Goal: Task Accomplishment & Management: Use online tool/utility

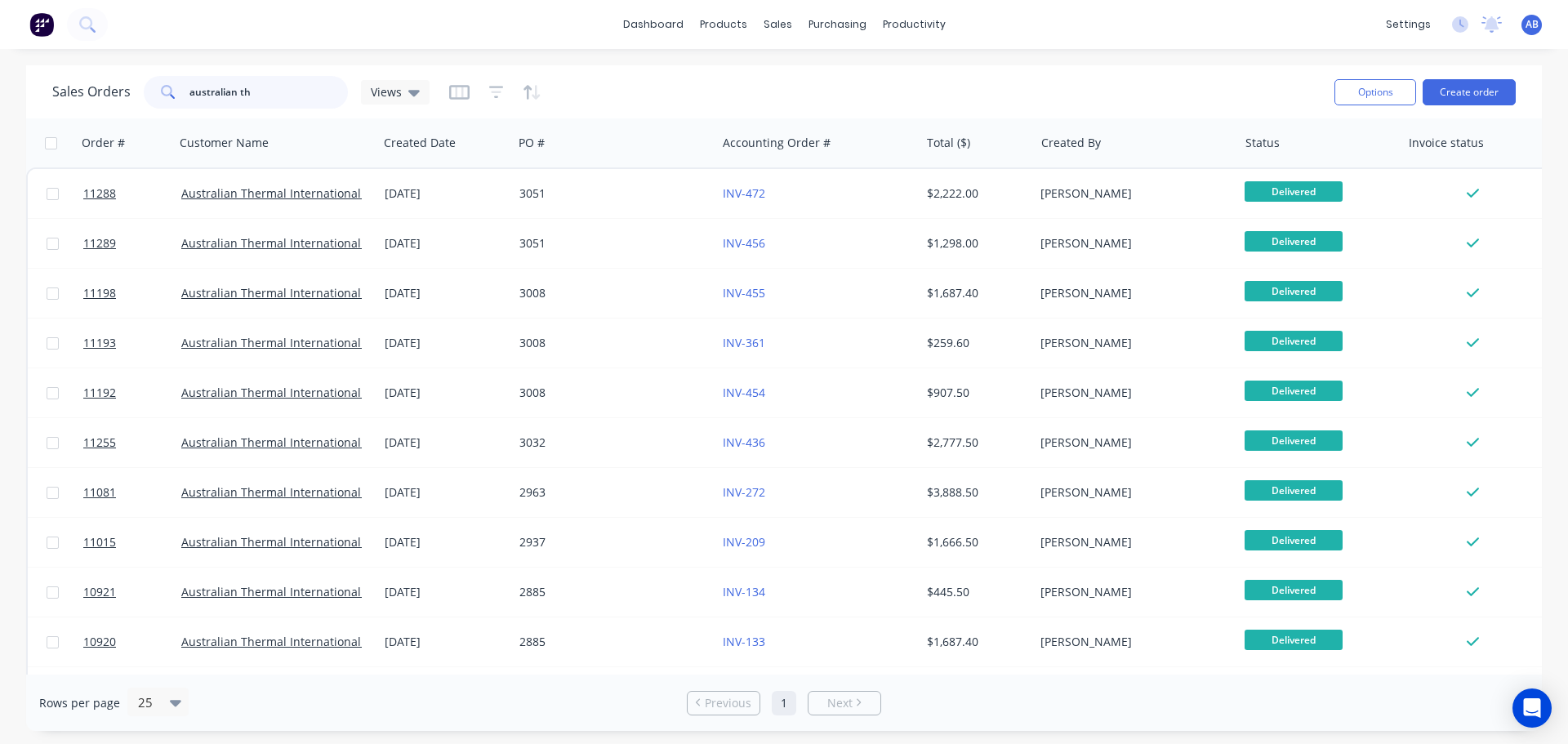
click at [265, 91] on input "australian th" at bounding box center [269, 92] width 159 height 32
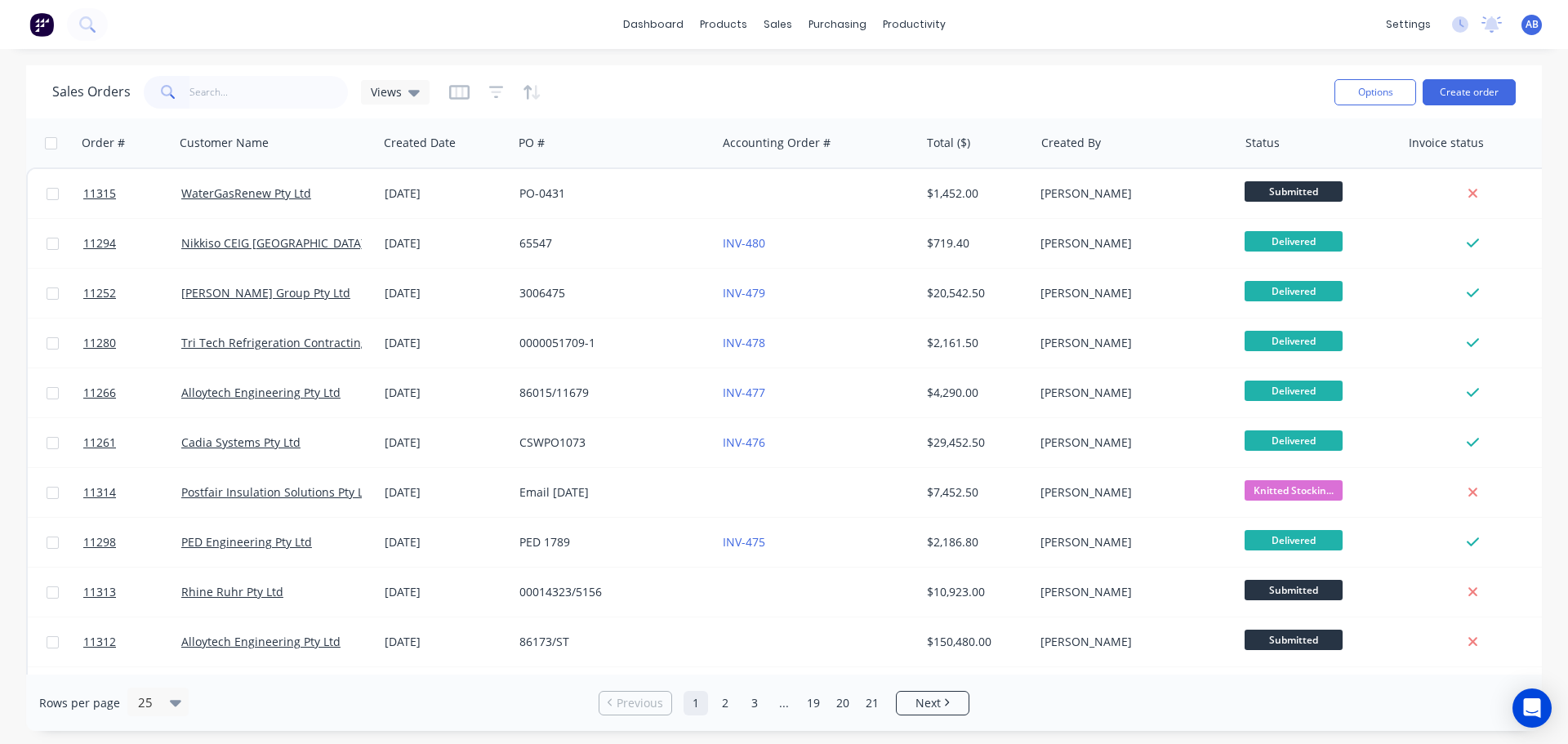
click at [45, 25] on img at bounding box center [41, 24] width 24 height 24
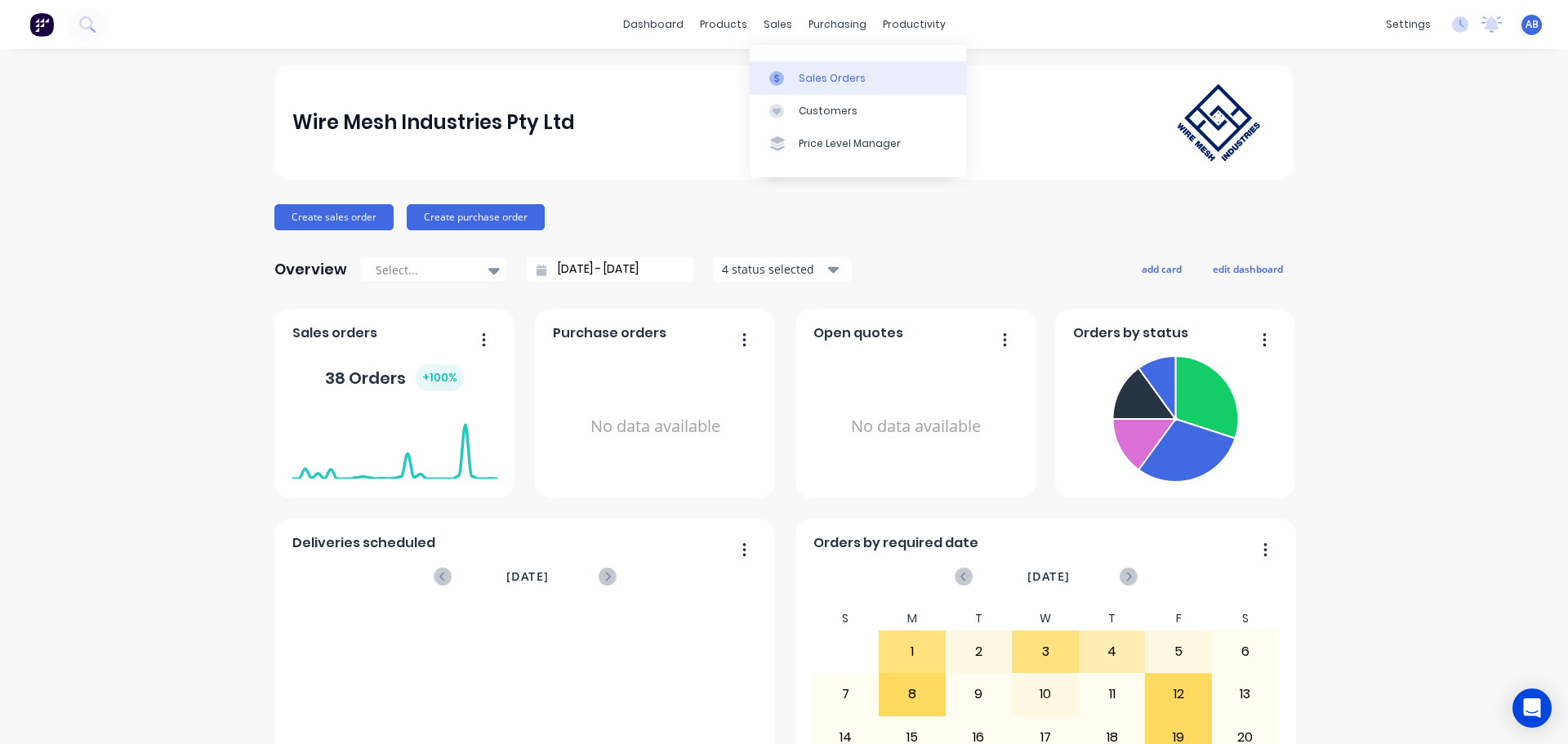
click at [799, 76] on div "Sales Orders" at bounding box center [832, 78] width 66 height 15
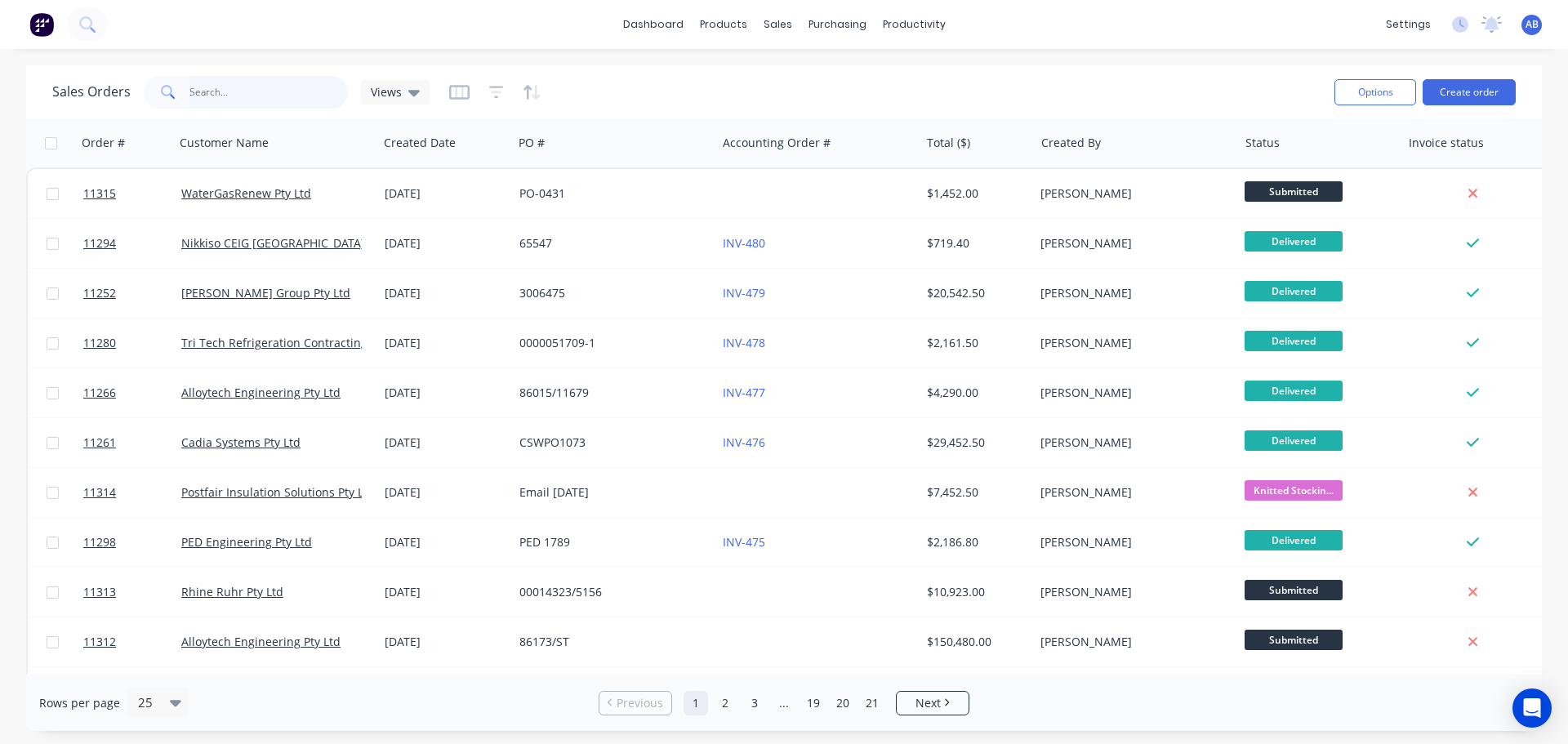
click at [225, 95] on input "text" at bounding box center [269, 92] width 159 height 32
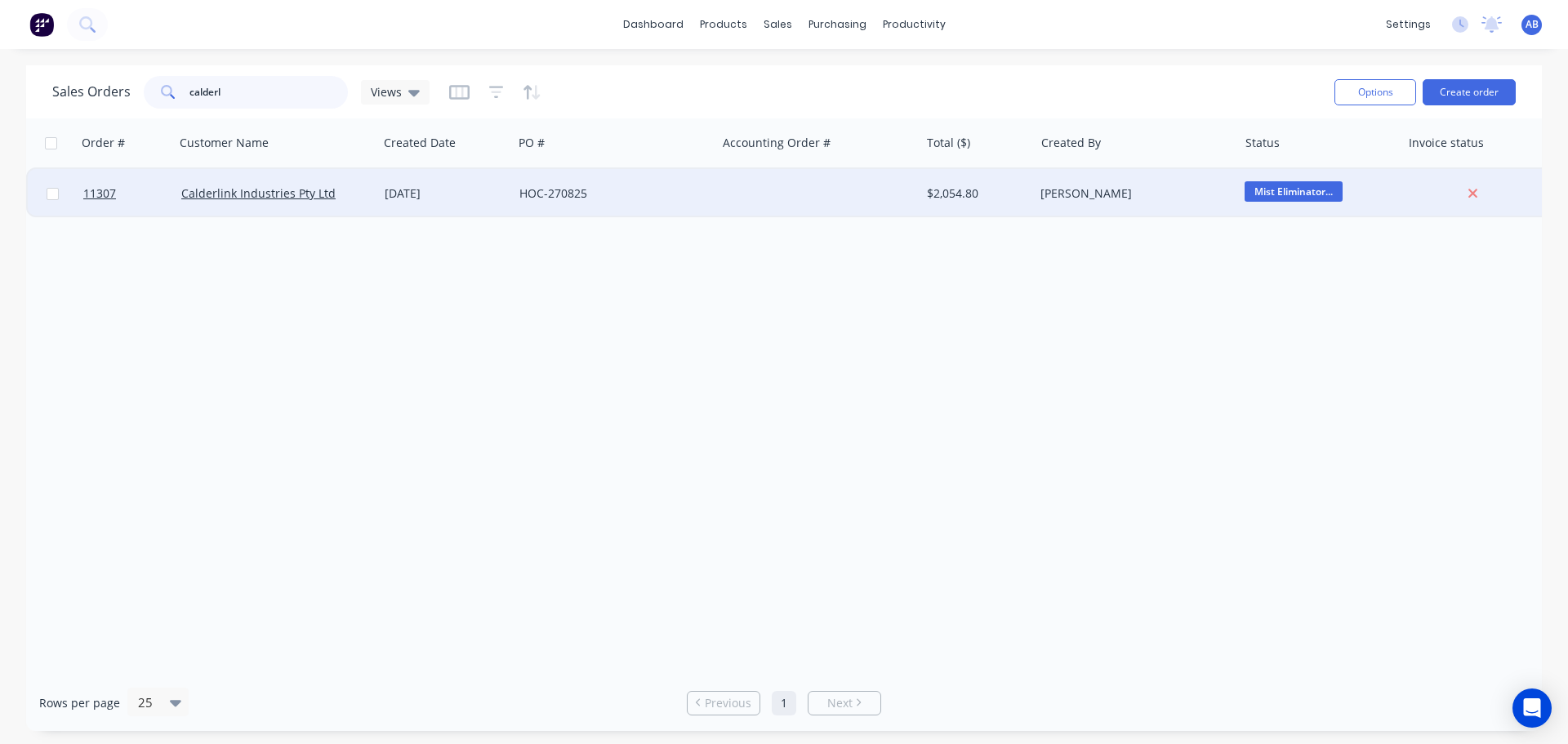
type input "calderl"
click at [764, 203] on div at bounding box center [818, 194] width 203 height 49
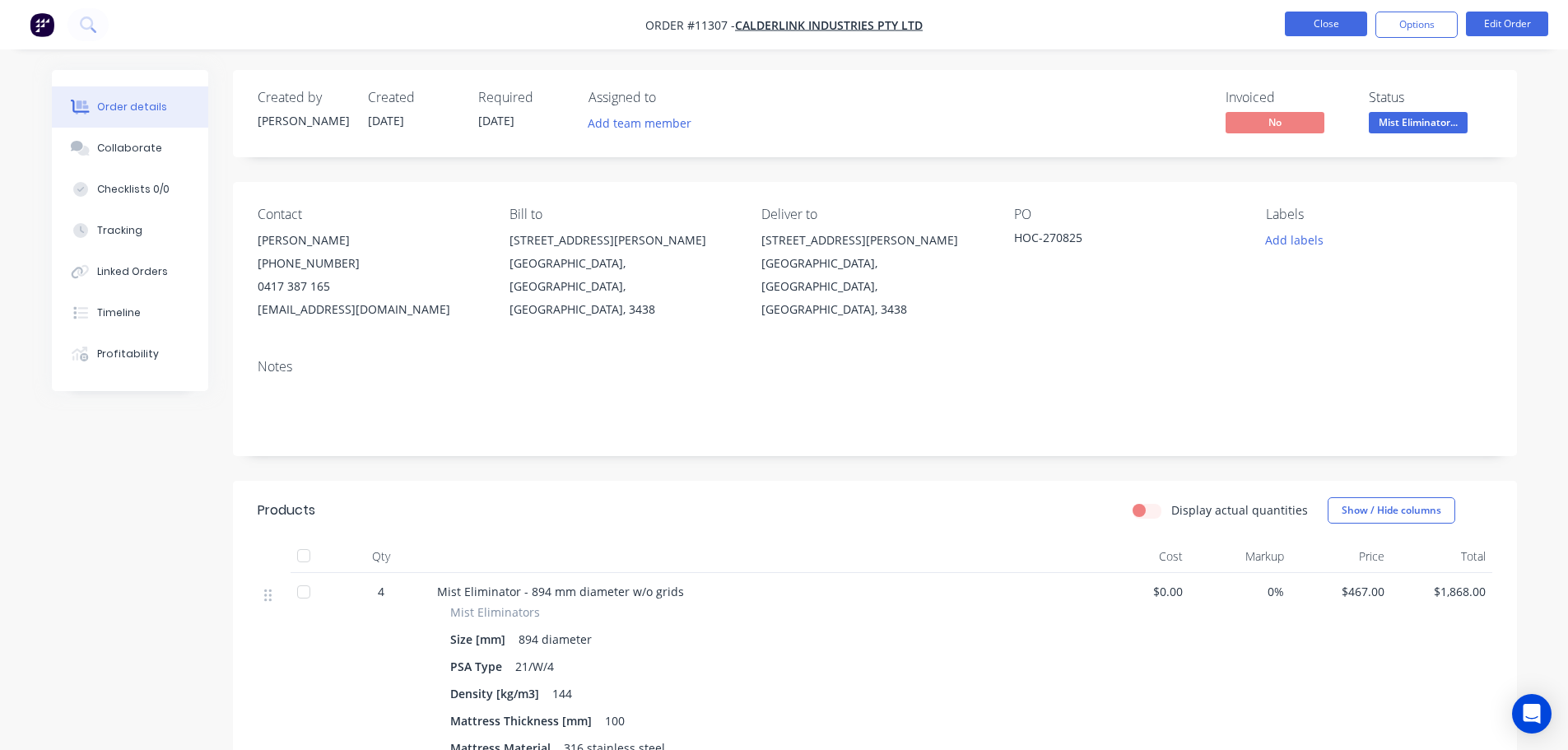
click at [1344, 20] on button "Close" at bounding box center [1327, 24] width 83 height 25
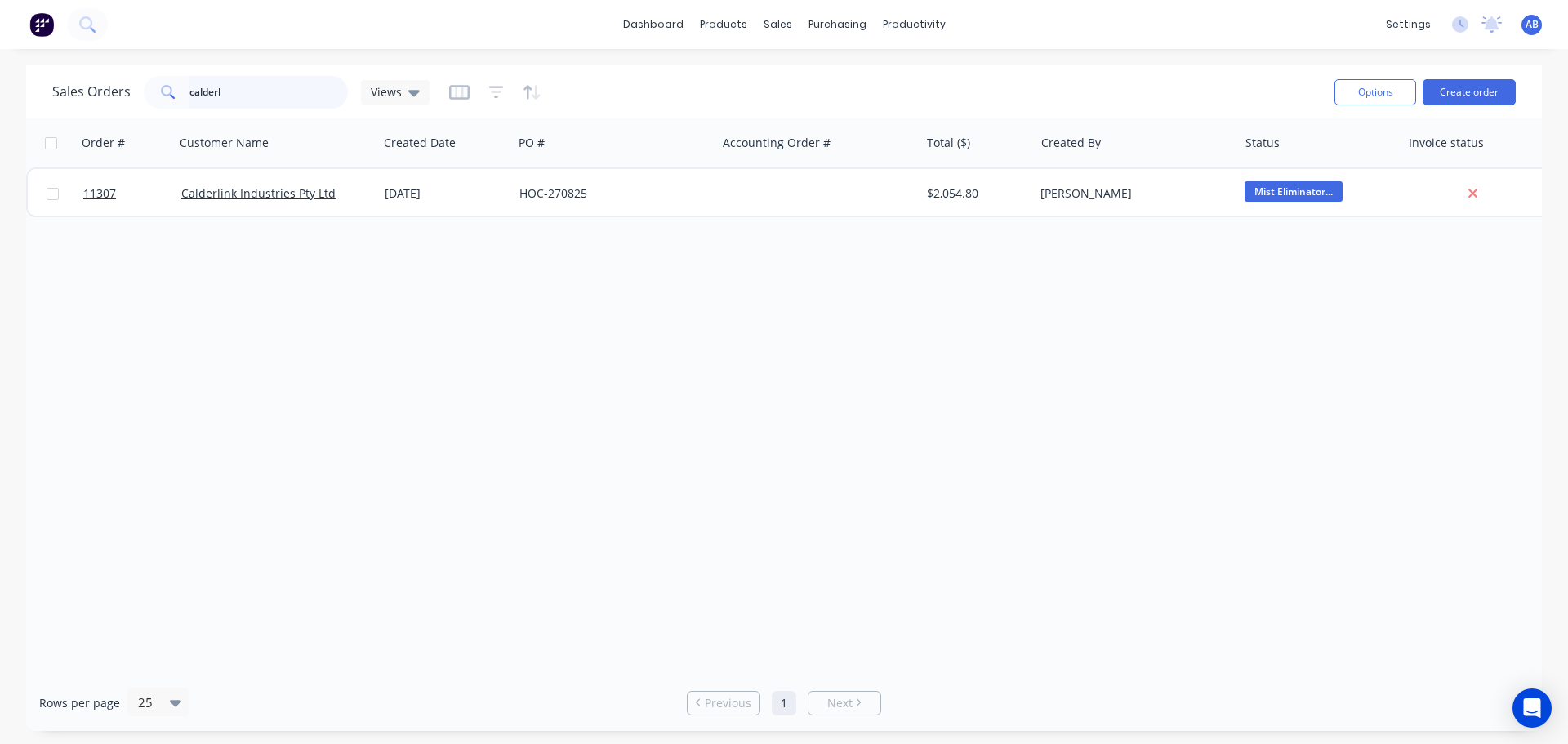
click at [253, 96] on input "calderl" at bounding box center [269, 92] width 159 height 32
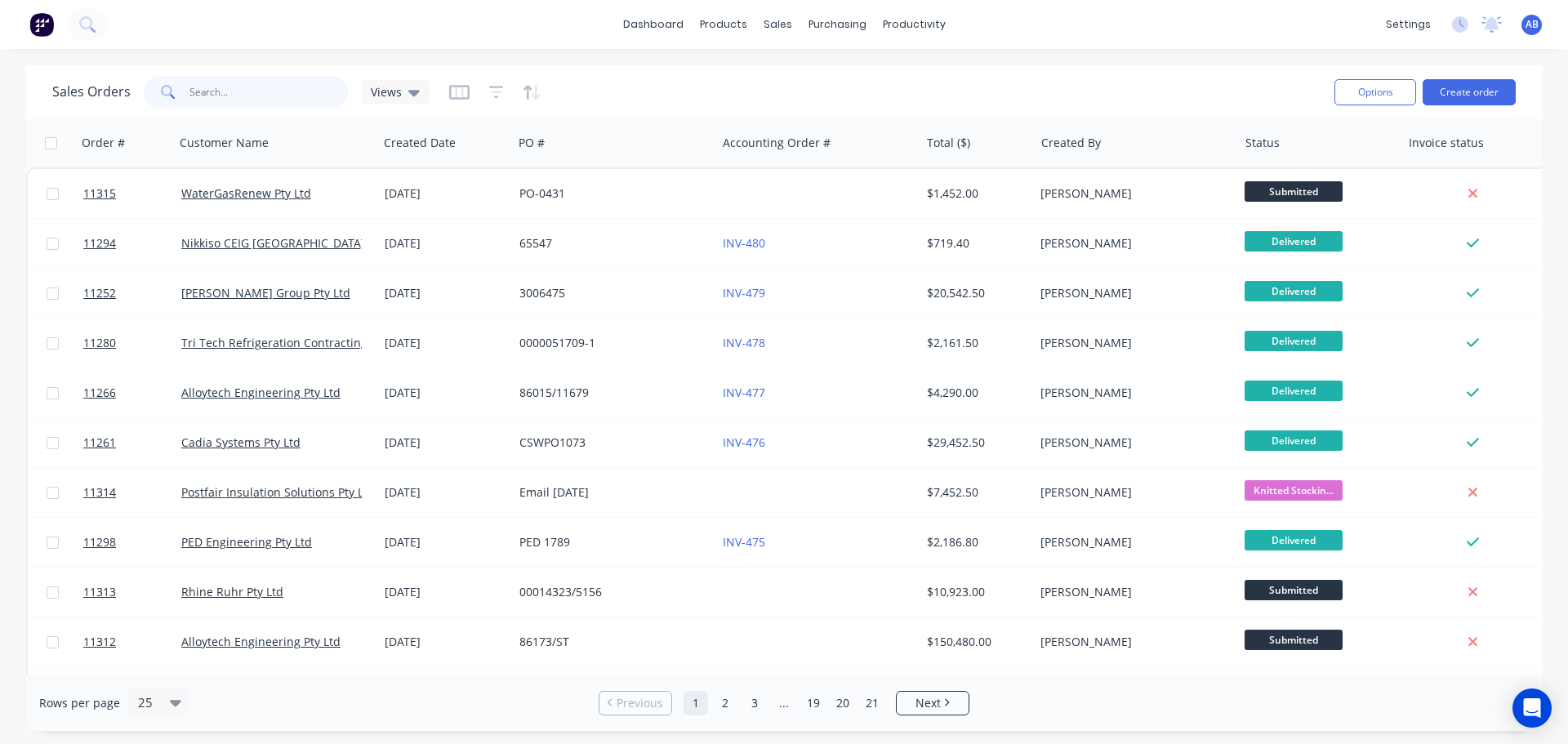
click at [289, 97] on input "text" at bounding box center [269, 92] width 159 height 32
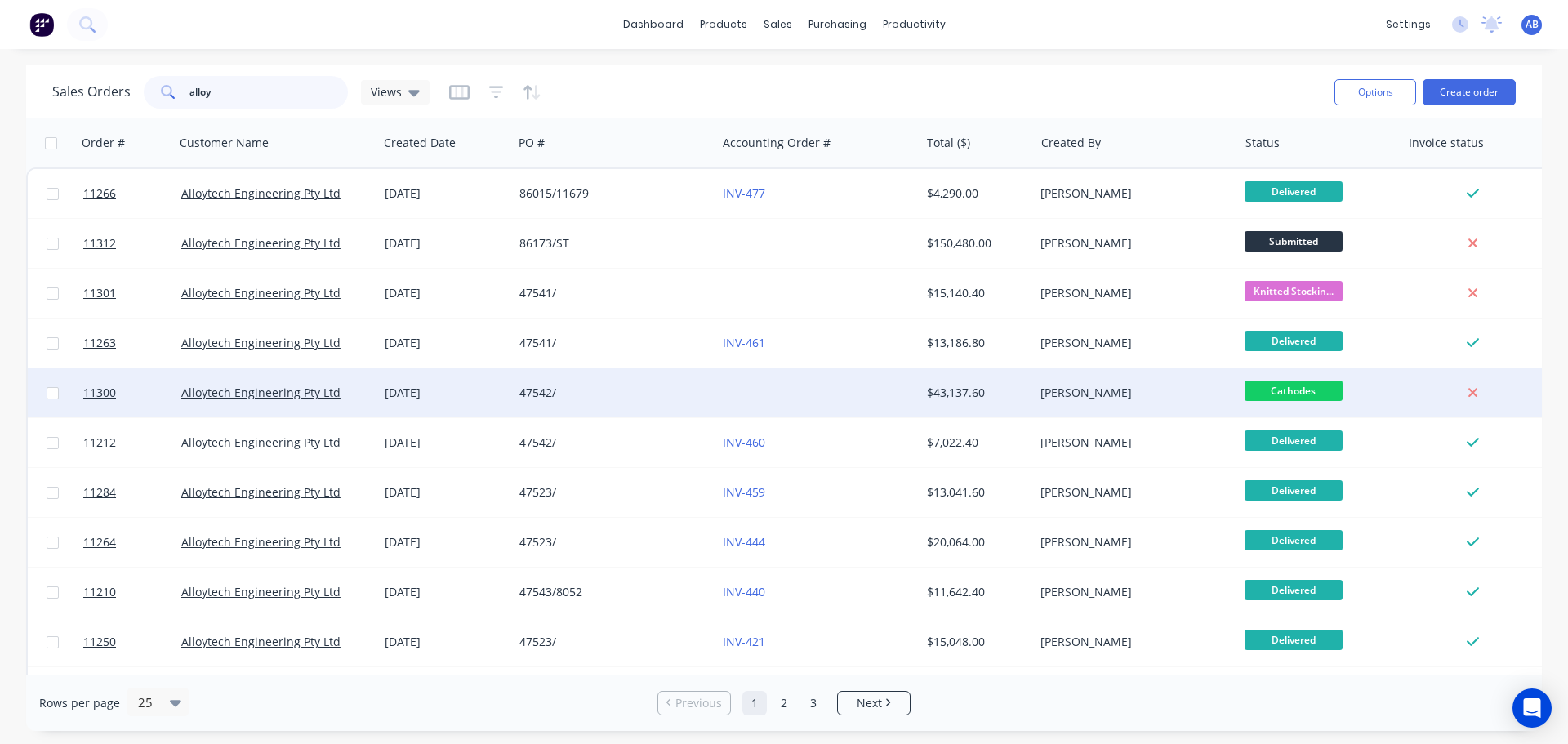
type input "alloy"
click at [686, 396] on div "47542/" at bounding box center [609, 392] width 181 height 17
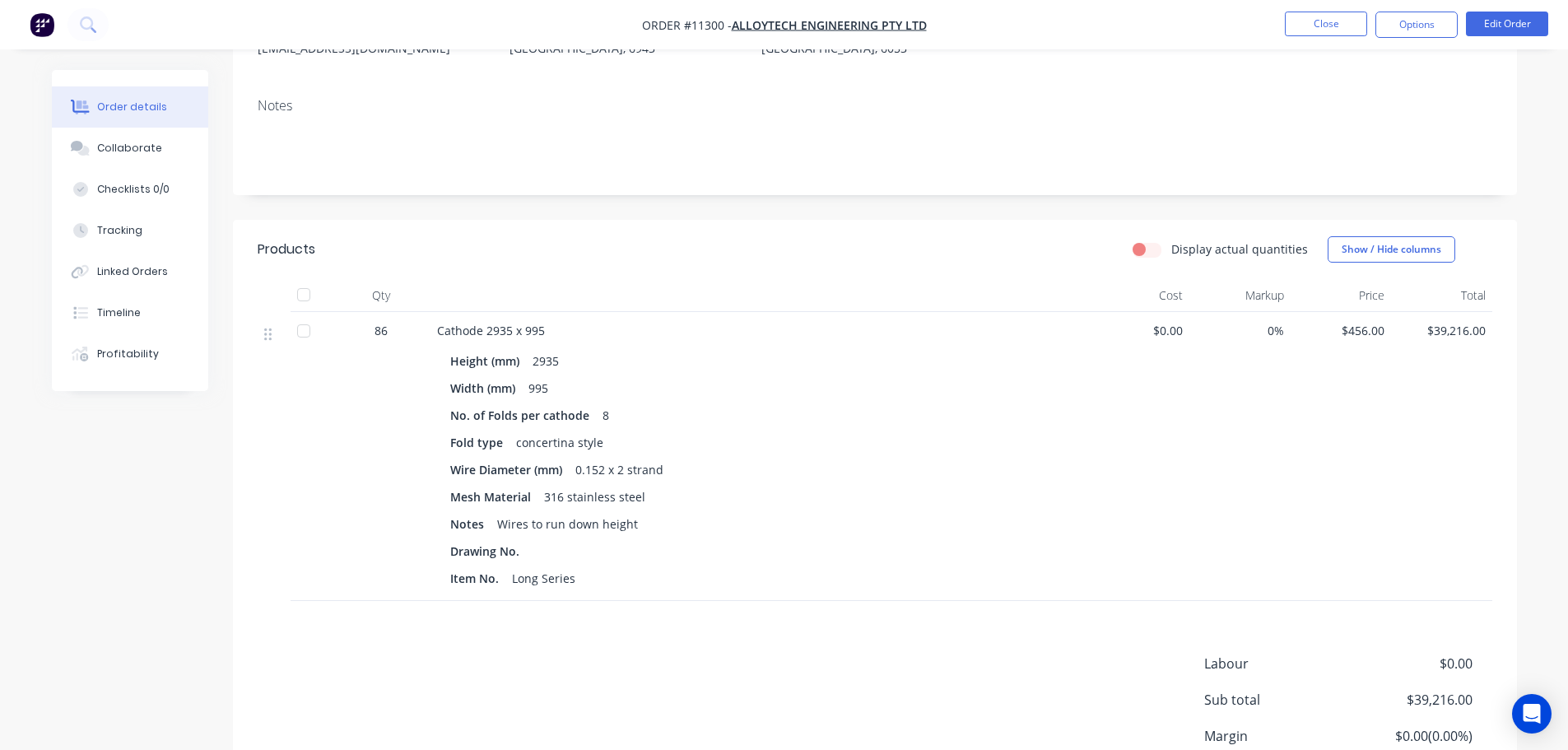
scroll to position [247, 0]
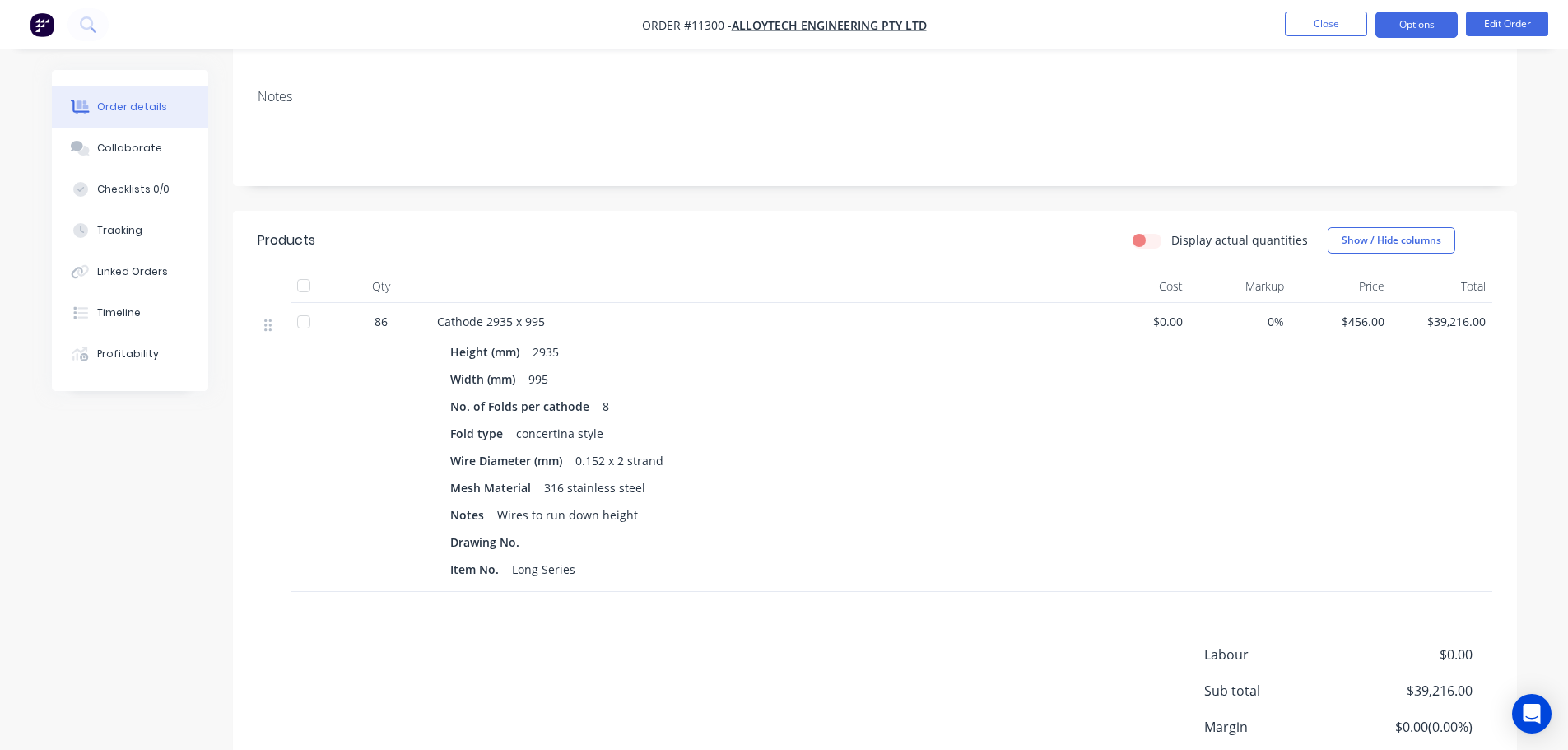
click at [1416, 27] on button "Options" at bounding box center [1417, 25] width 83 height 27
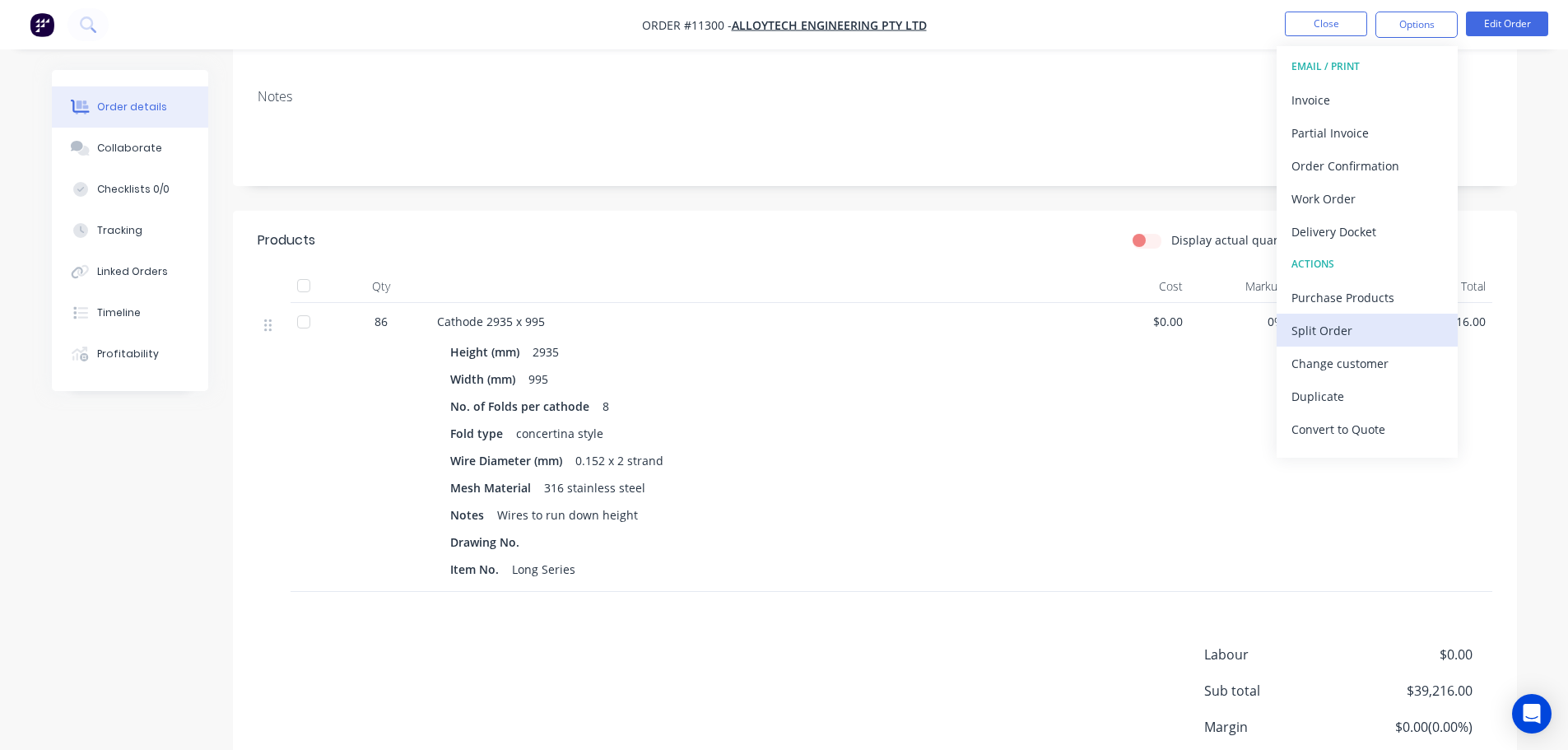
click at [1312, 334] on div "Split Order" at bounding box center [1368, 330] width 152 height 24
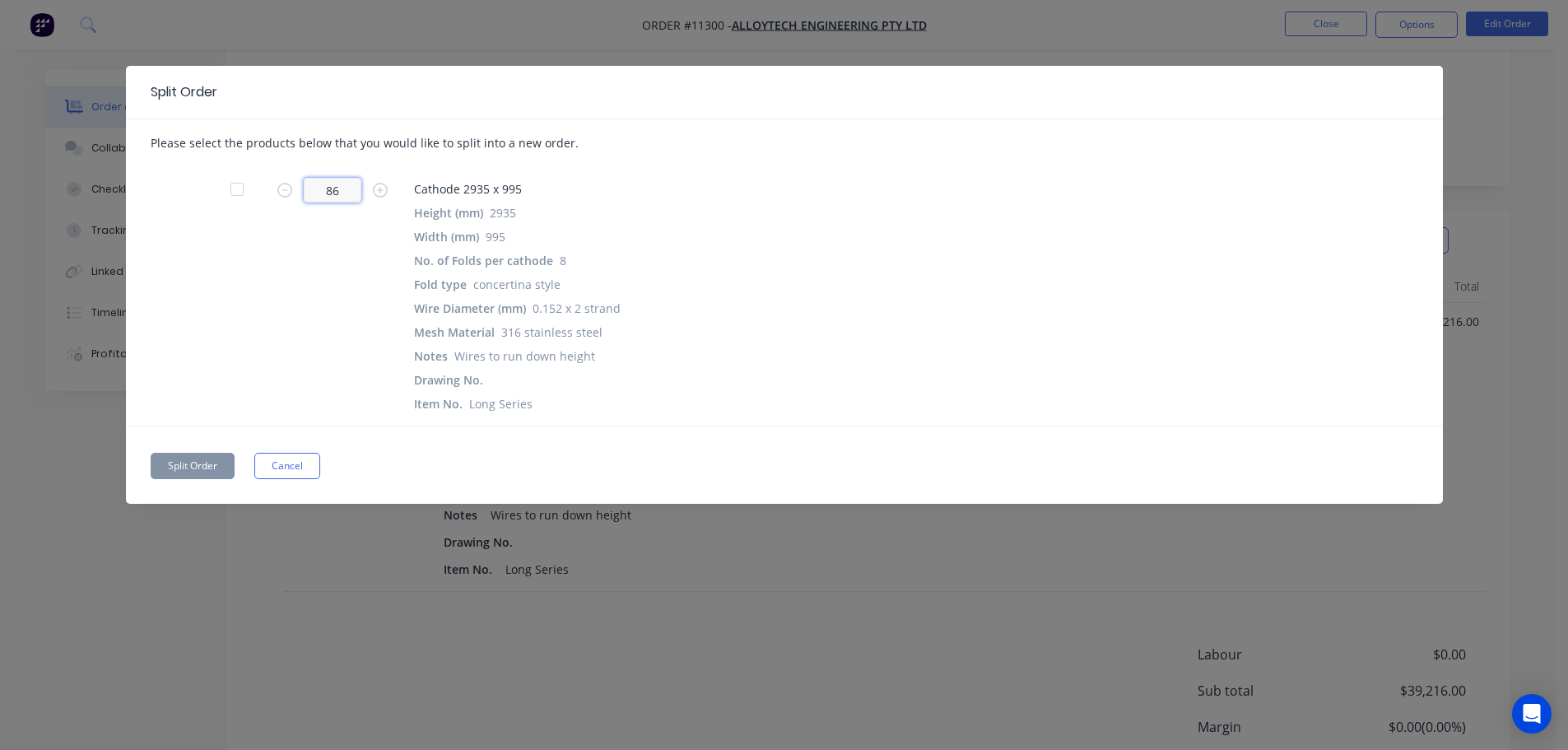
click at [349, 189] on input "86" at bounding box center [332, 189] width 57 height 25
type input "46"
click at [208, 463] on button "Split Order" at bounding box center [192, 465] width 84 height 27
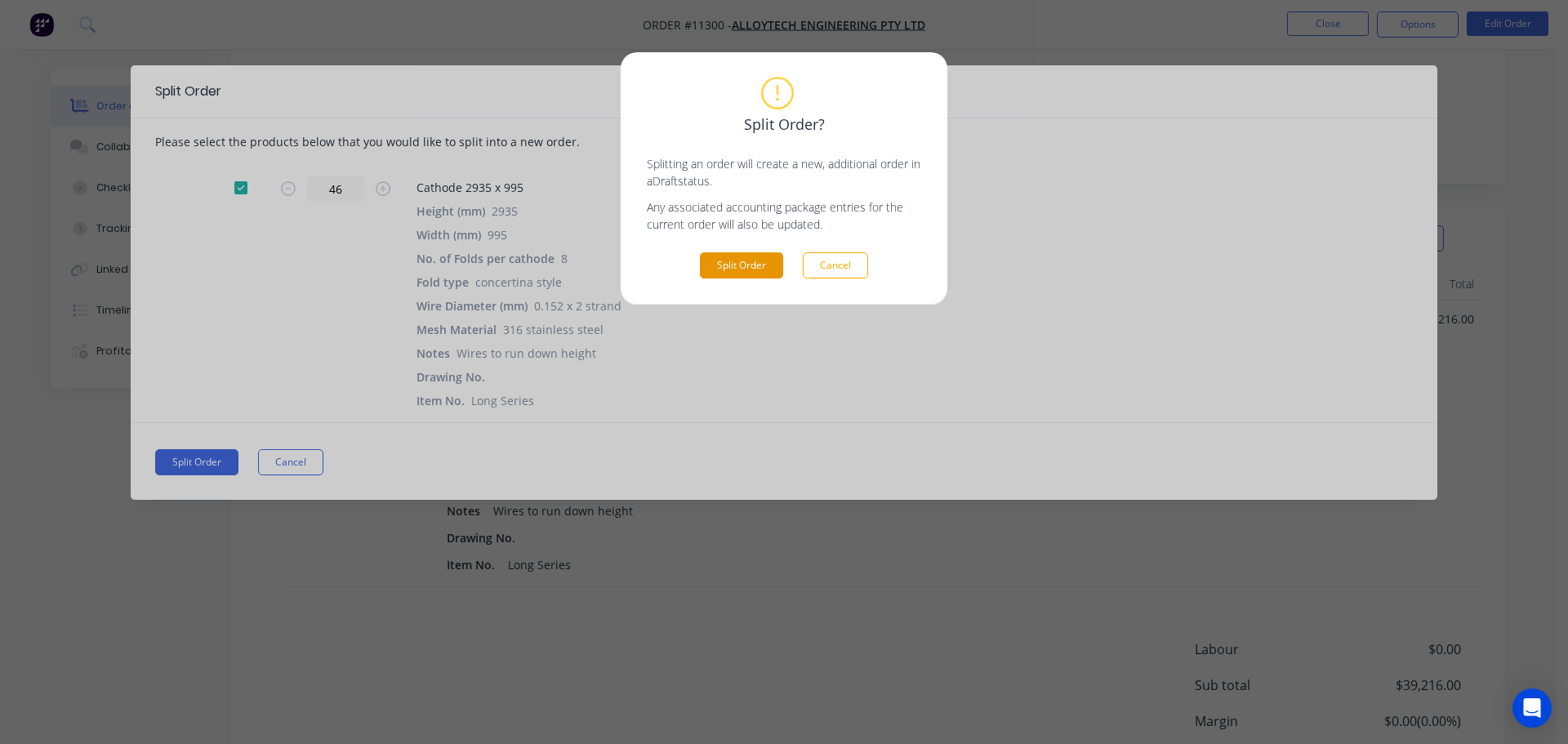
click at [734, 261] on button "Split Order" at bounding box center [741, 265] width 83 height 26
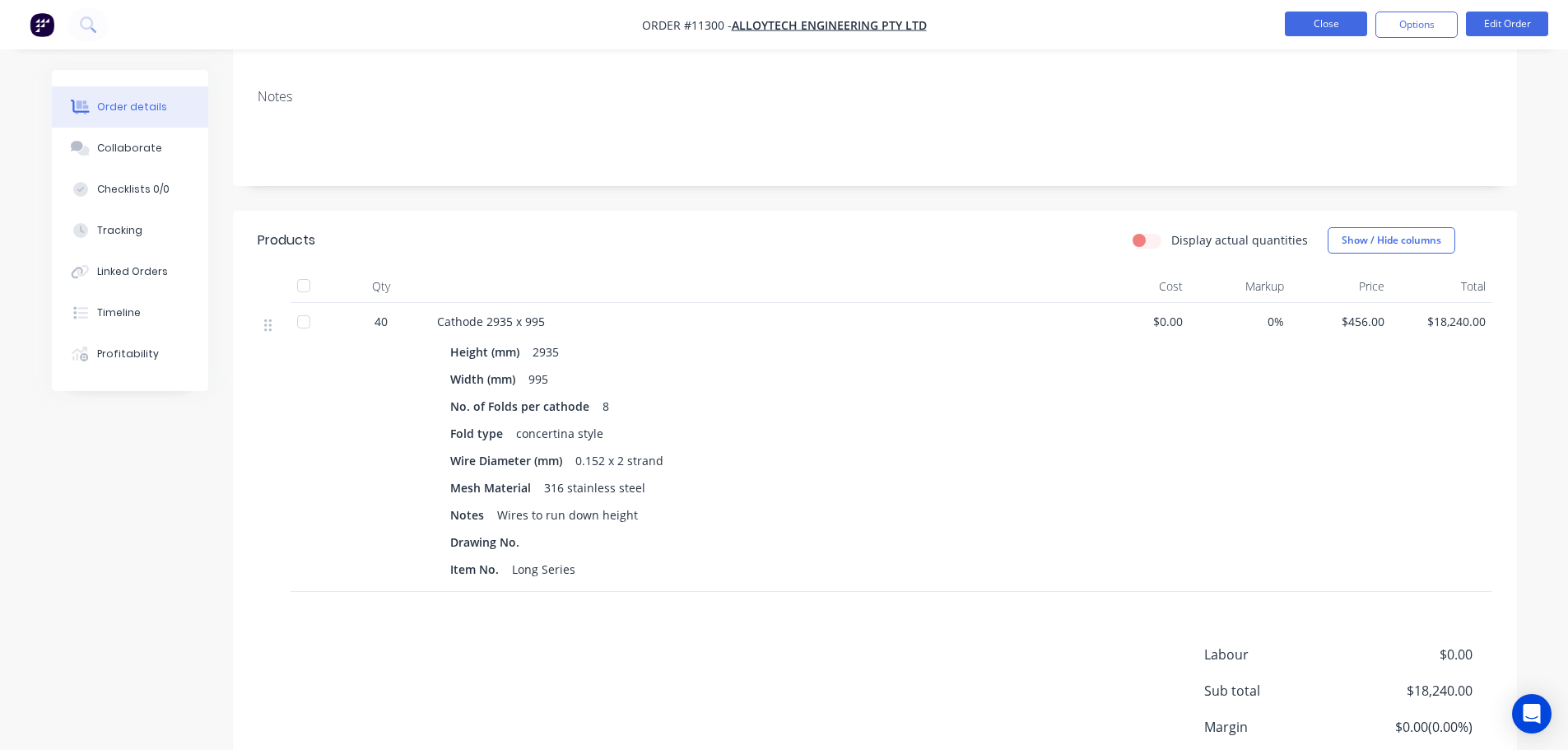
click at [1305, 31] on button "Close" at bounding box center [1327, 24] width 83 height 25
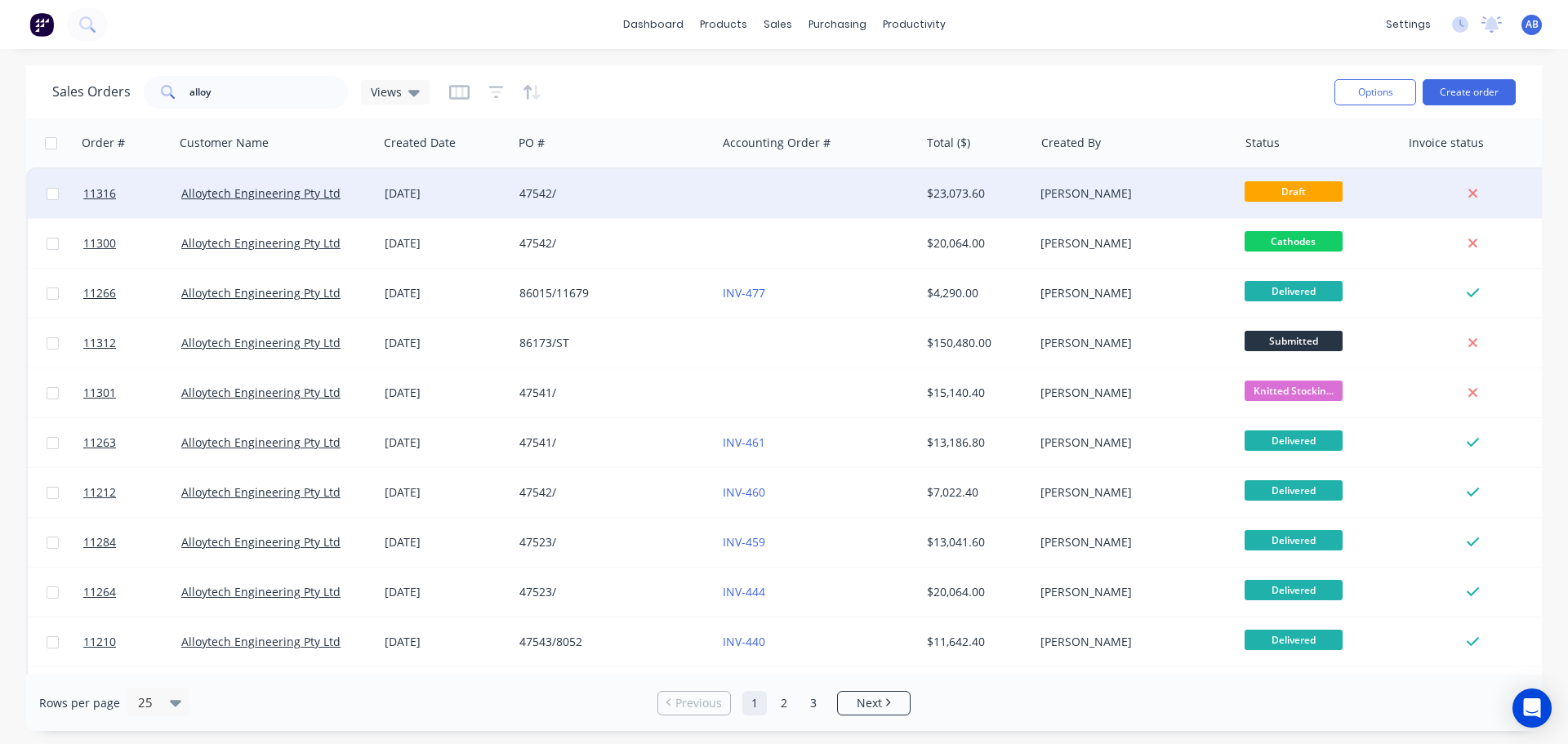
click at [701, 206] on div "47542/" at bounding box center [615, 194] width 203 height 49
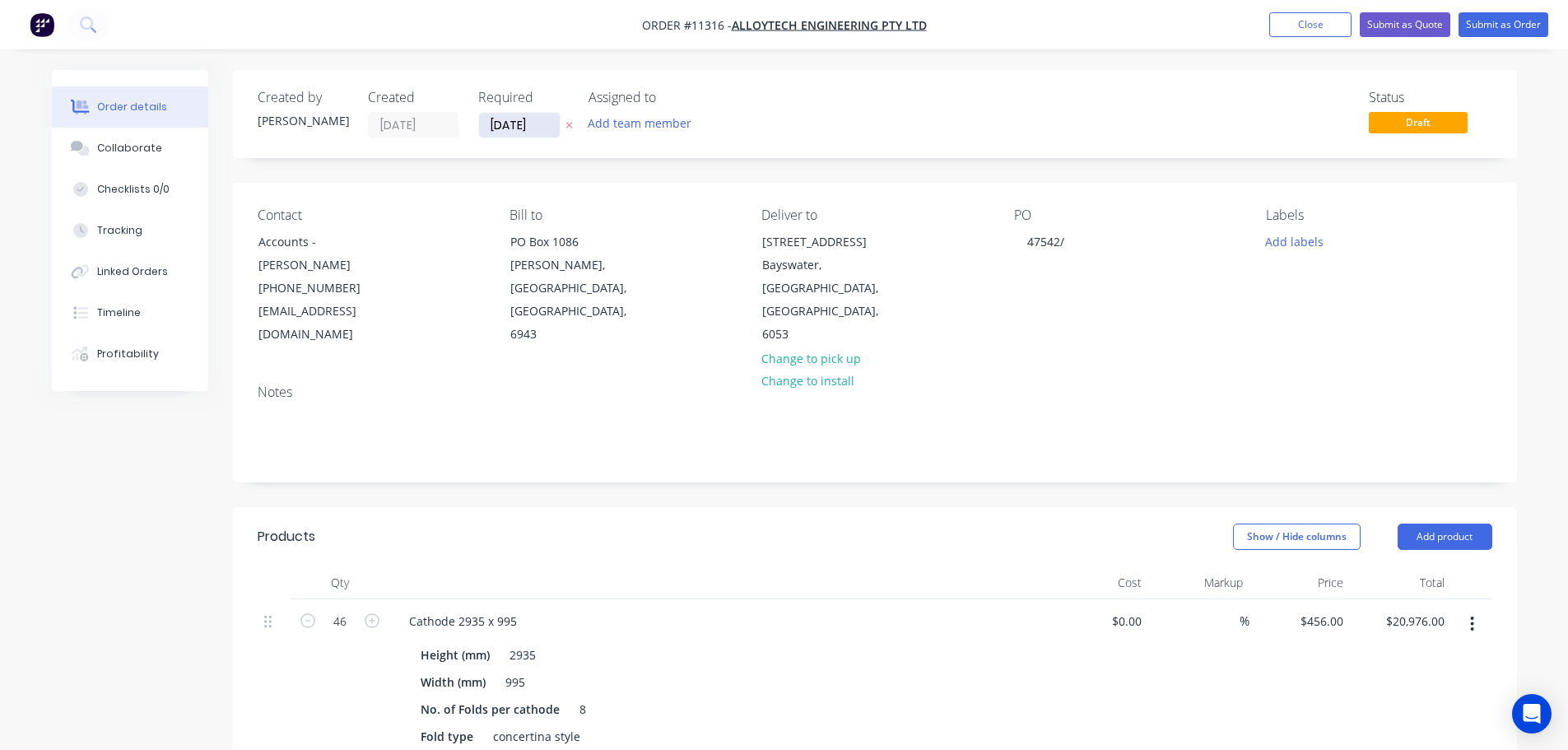
click at [553, 126] on input "[DATE]" at bounding box center [519, 124] width 81 height 25
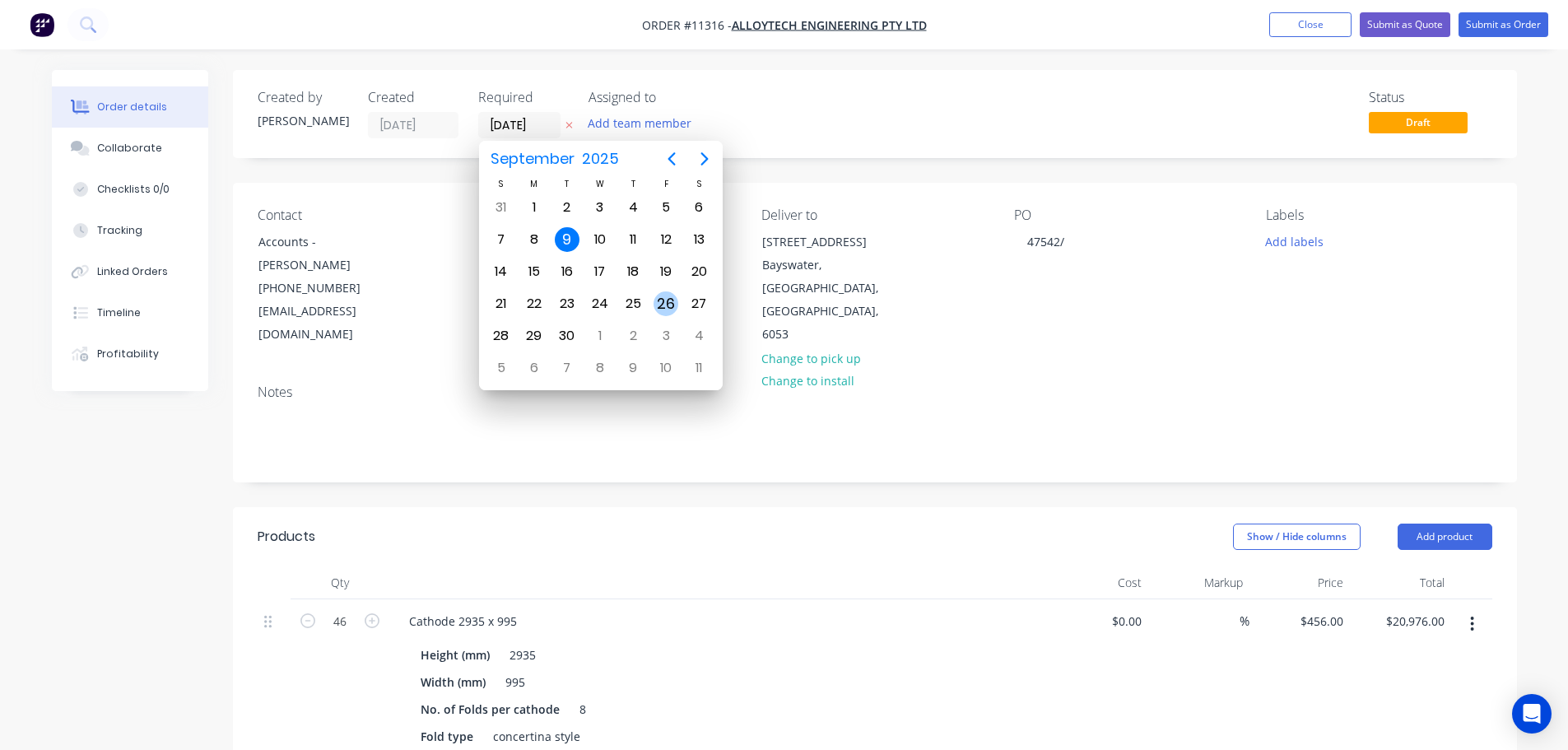
click at [663, 304] on div "26" at bounding box center [665, 304] width 25 height 25
type input "[DATE]"
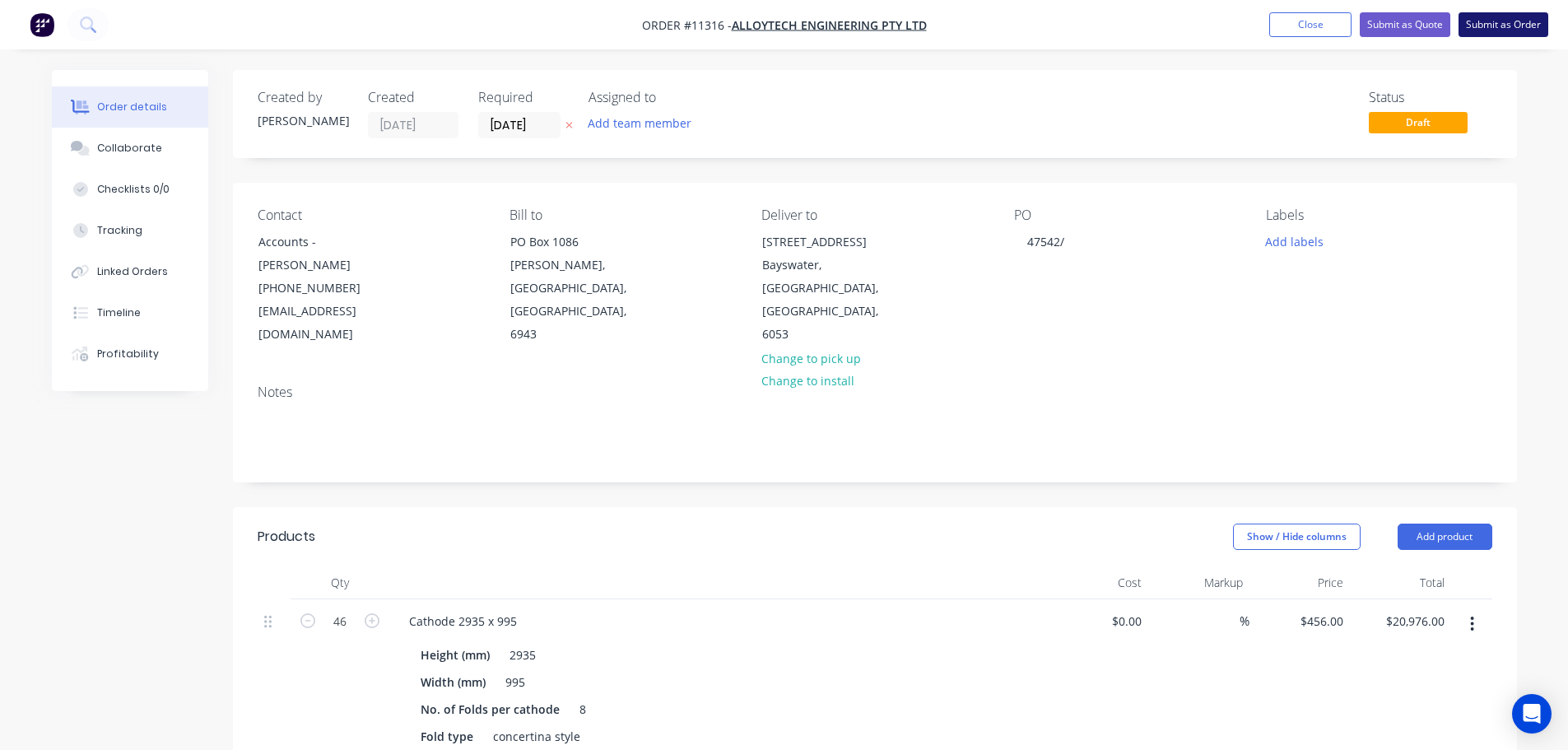
click at [1499, 22] on button "Submit as Order" at bounding box center [1503, 25] width 90 height 25
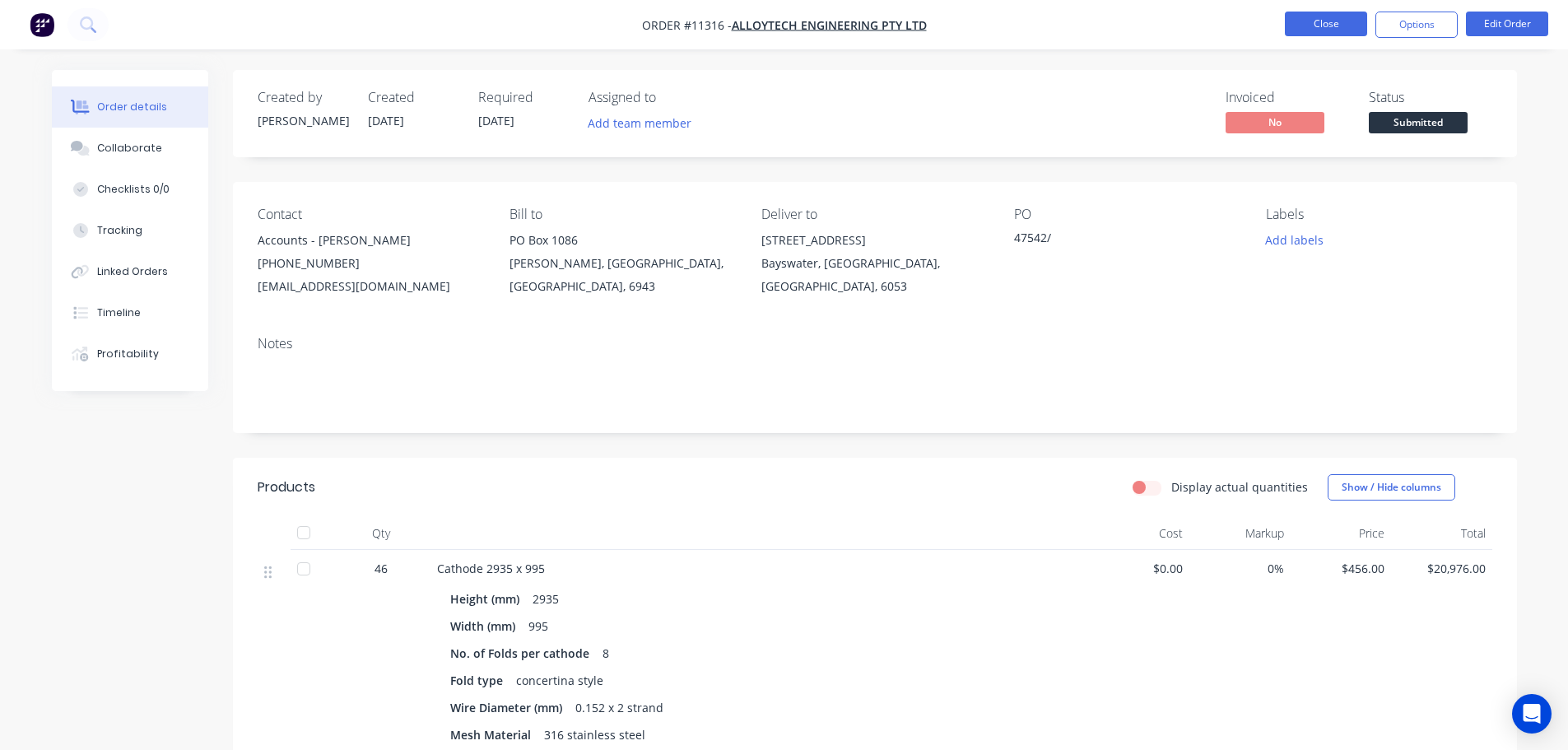
click at [1320, 23] on button "Close" at bounding box center [1327, 24] width 83 height 25
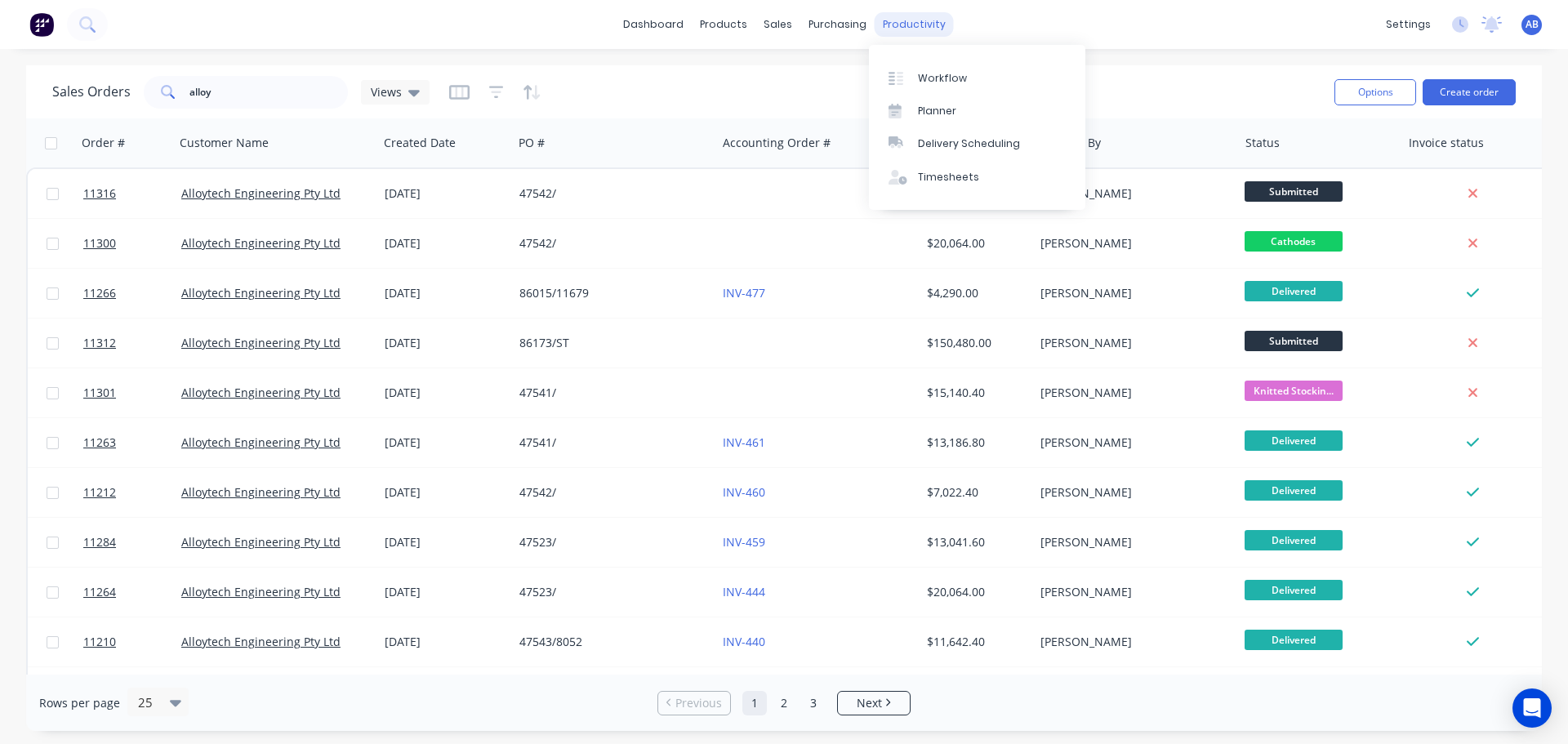
click at [914, 27] on div "productivity" at bounding box center [914, 24] width 79 height 24
click at [918, 72] on div "Workflow" at bounding box center [942, 78] width 49 height 15
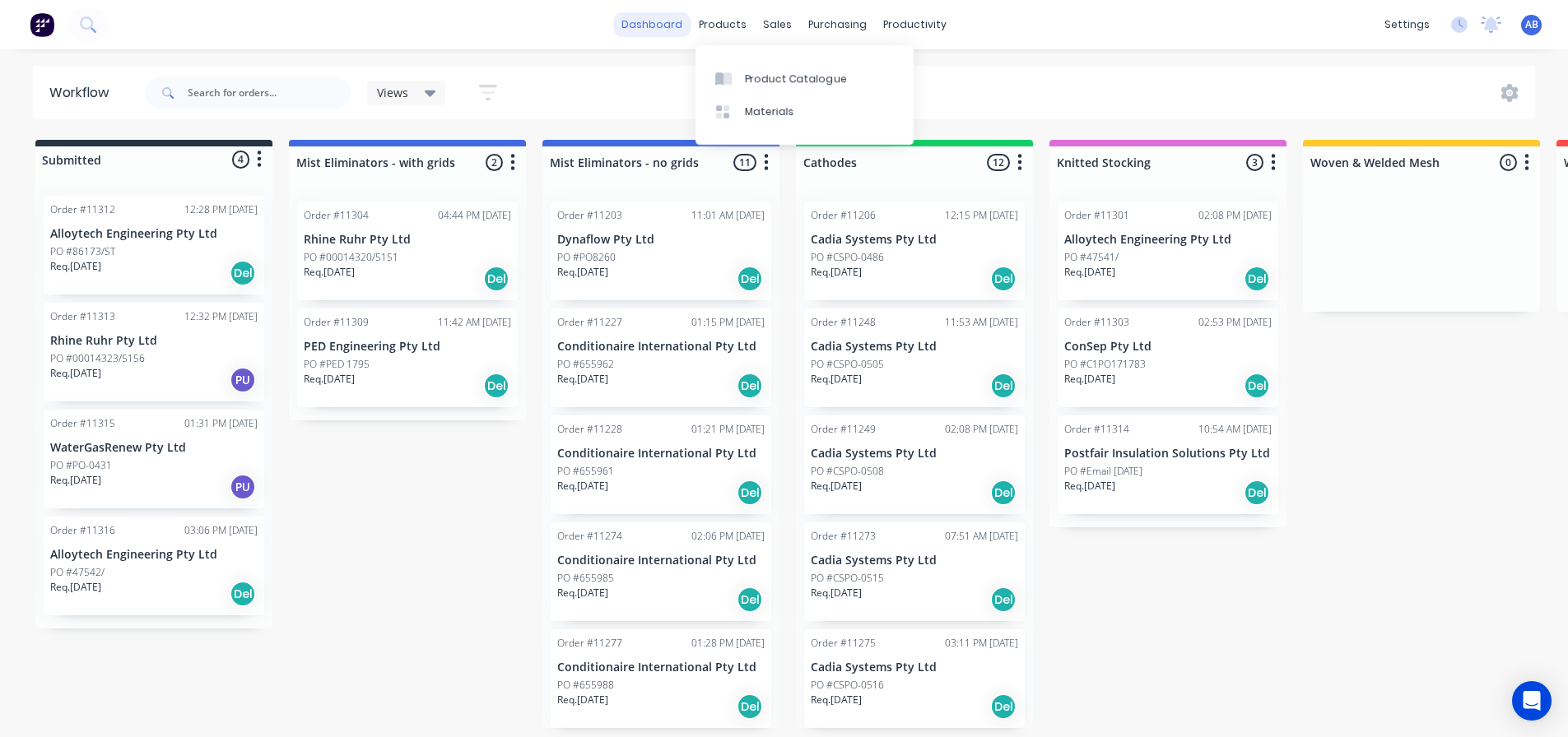
click at [660, 27] on link "dashboard" at bounding box center [651, 25] width 78 height 25
